Goal: Task Accomplishment & Management: Use online tool/utility

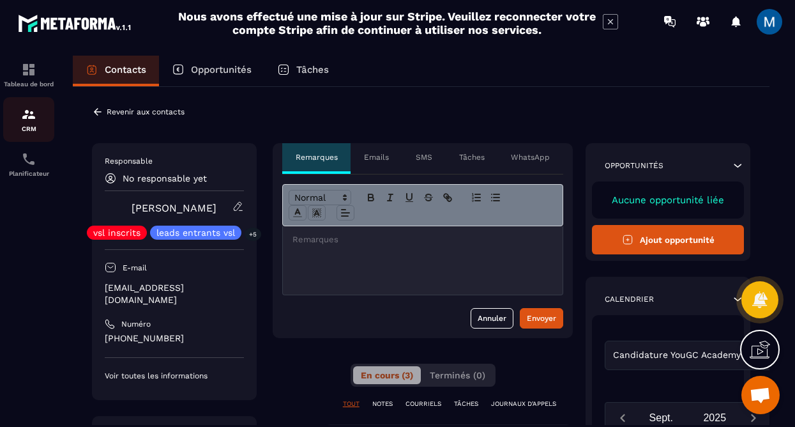
click at [36, 109] on div "CRM" at bounding box center [28, 120] width 51 height 26
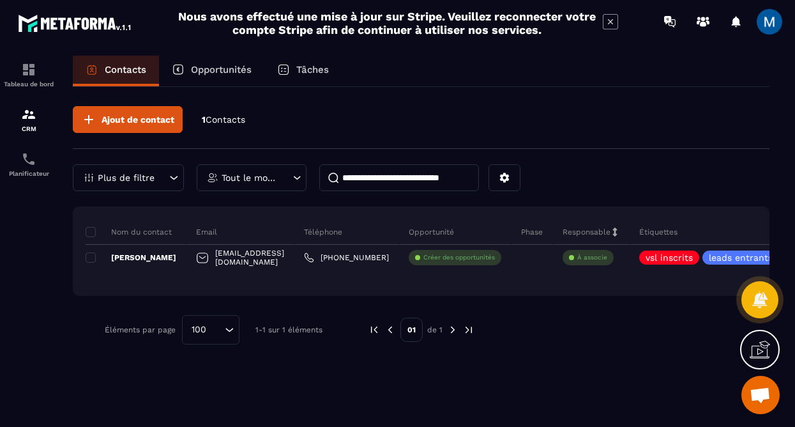
click at [238, 73] on p "Opportunités" at bounding box center [221, 69] width 61 height 11
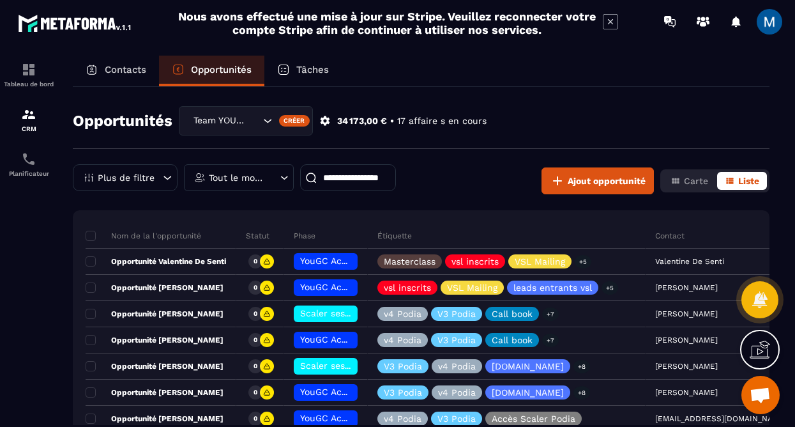
click at [267, 125] on icon "Search for option" at bounding box center [267, 120] width 13 height 13
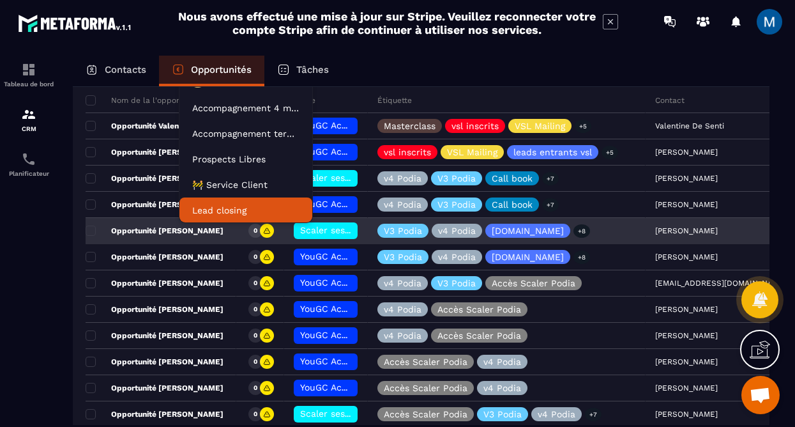
scroll to position [172, 0]
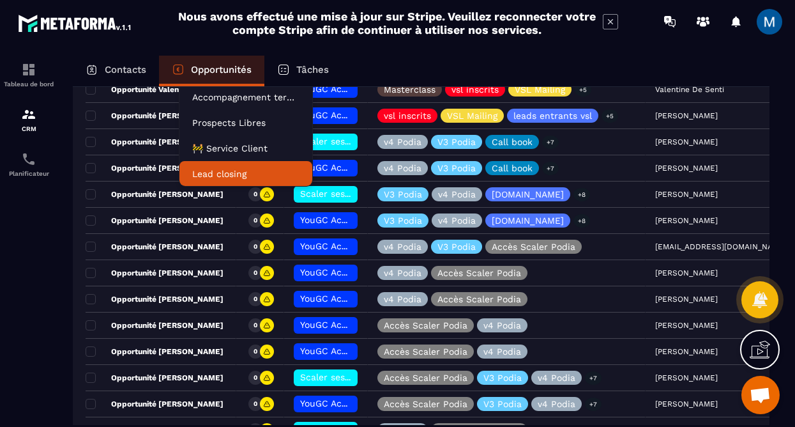
click at [245, 176] on p "Lead closing" at bounding box center [245, 173] width 107 height 13
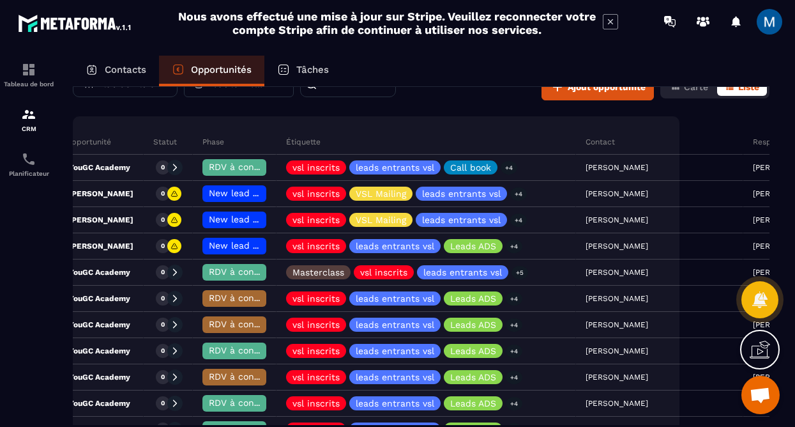
scroll to position [15, 0]
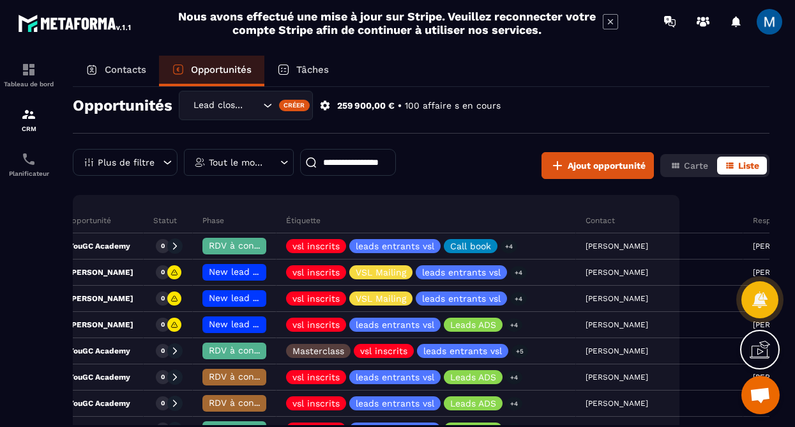
click at [354, 166] on input at bounding box center [348, 162] width 96 height 27
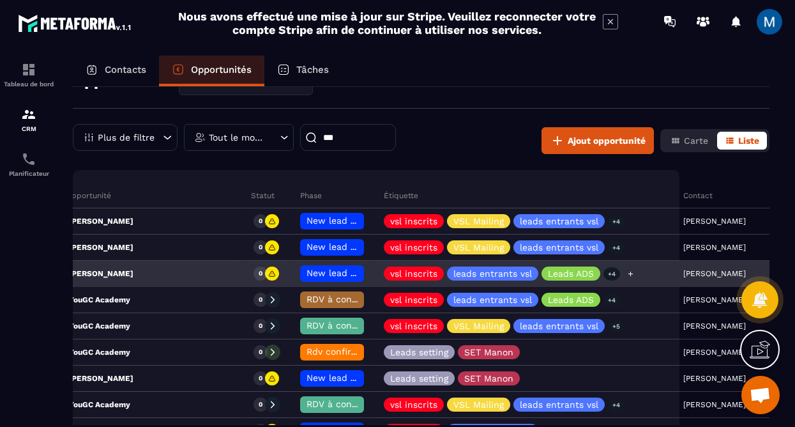
scroll to position [52, 0]
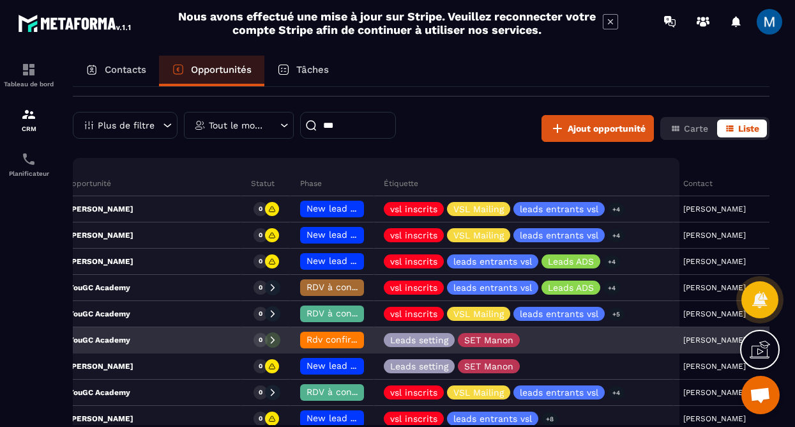
type input "***"
click at [165, 345] on div "Candidature YouGC Academy" at bounding box center [119, 341] width 246 height 26
